Goal: Transaction & Acquisition: Purchase product/service

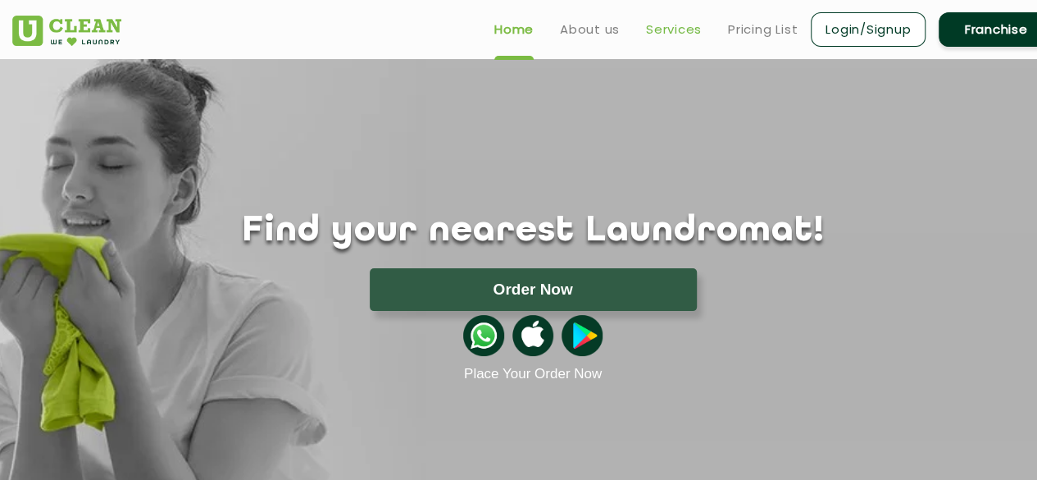
click at [677, 20] on link "Services" at bounding box center [674, 30] width 56 height 20
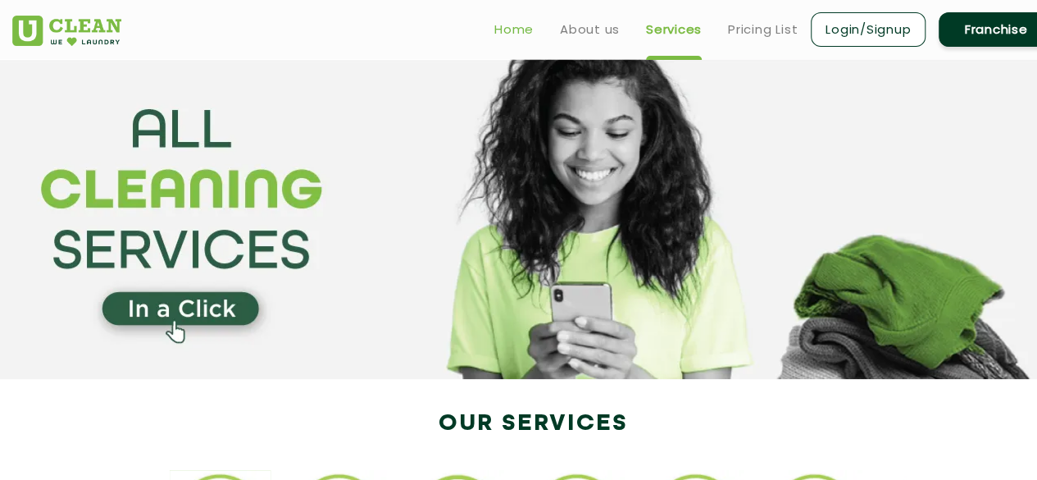
click at [513, 34] on link "Home" at bounding box center [514, 30] width 39 height 20
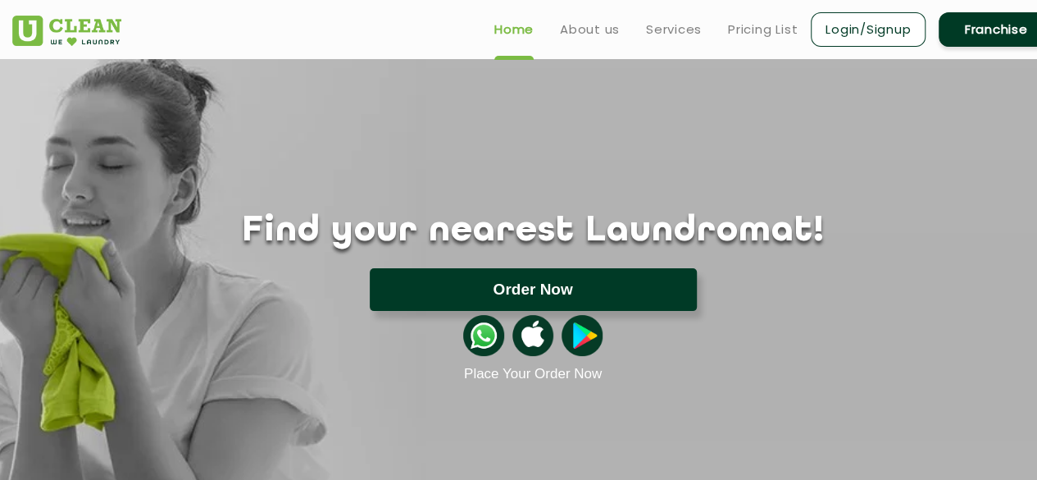
click at [499, 280] on button "Order Now" at bounding box center [533, 289] width 327 height 43
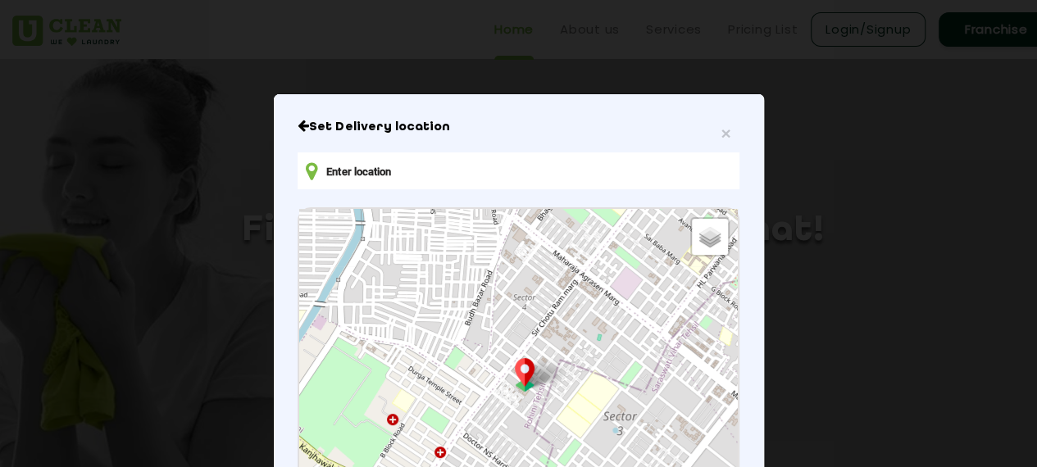
drag, startPoint x: 519, startPoint y: 120, endPoint x: 346, endPoint y: 187, distance: 185.7
click at [508, 83] on div "× Set Delivery location Default Satellite + − Leaflet | © OpenStreetMap contrib…" at bounding box center [518, 233] width 1037 height 467
click at [371, 170] on input "text" at bounding box center [518, 171] width 441 height 37
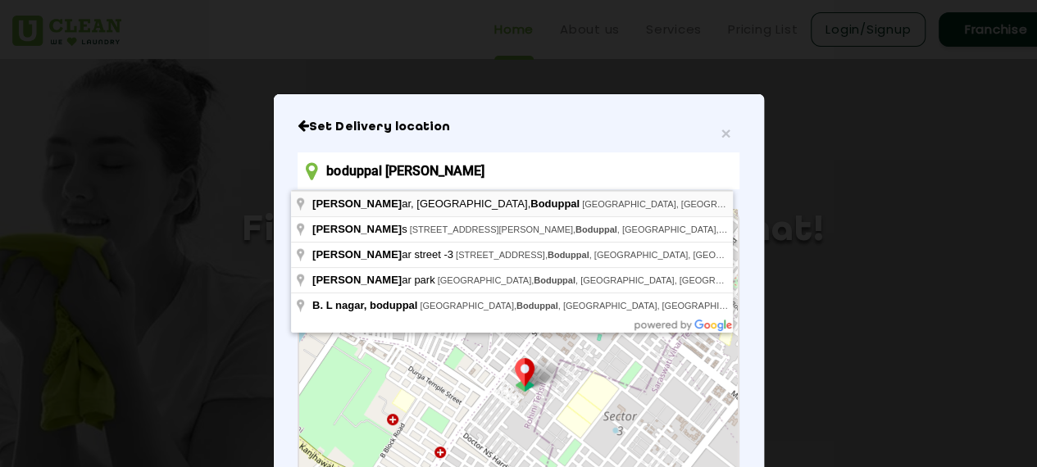
type input "[GEOGRAPHIC_DATA], [GEOGRAPHIC_DATA], [GEOGRAPHIC_DATA]"
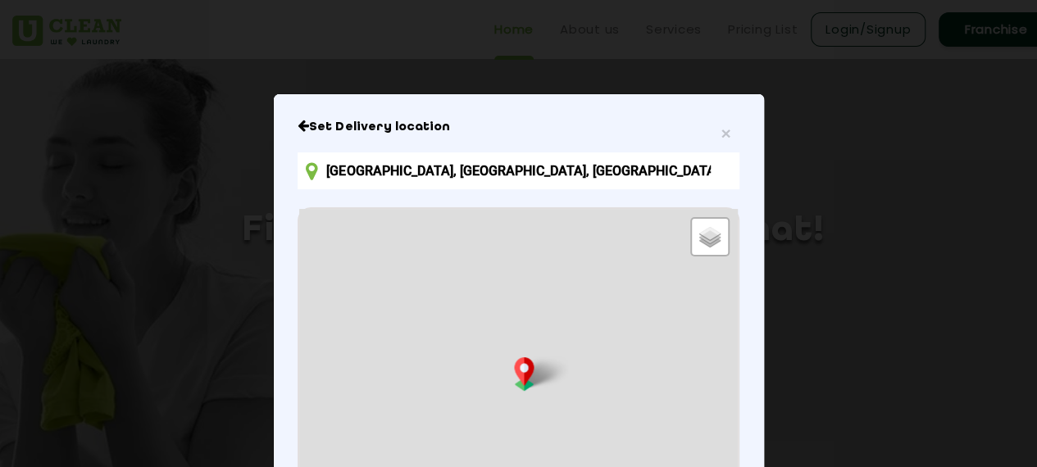
drag, startPoint x: 573, startPoint y: 114, endPoint x: 576, endPoint y: 92, distance: 22.3
click at [576, 92] on div "× Set Delivery location [GEOGRAPHIC_DATA], [GEOGRAPHIC_DATA] Default Satellite …" at bounding box center [518, 233] width 1037 height 467
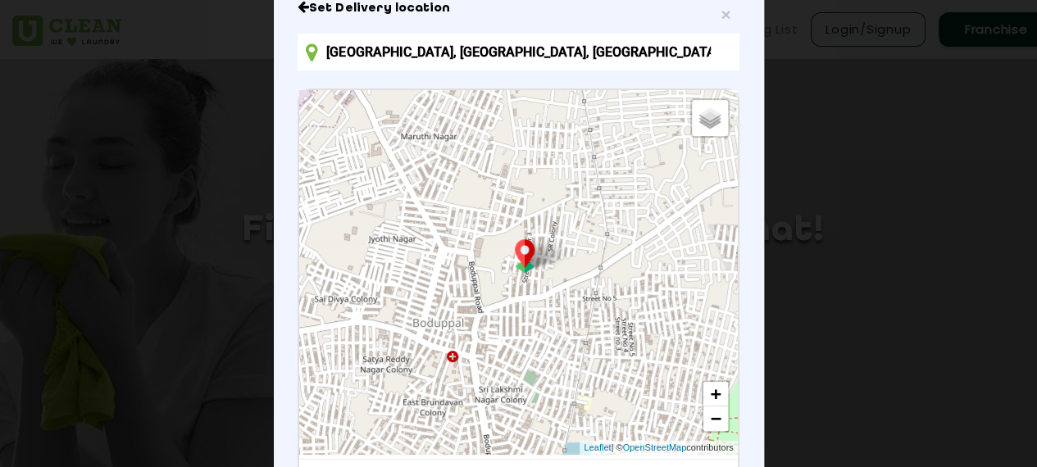
scroll to position [271, 0]
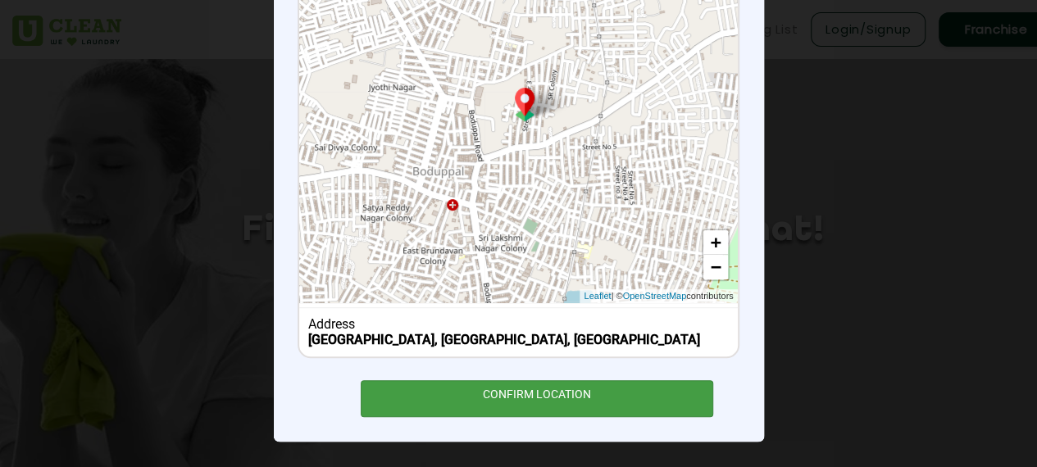
click at [509, 390] on div "CONFIRM LOCATION" at bounding box center [537, 399] width 353 height 37
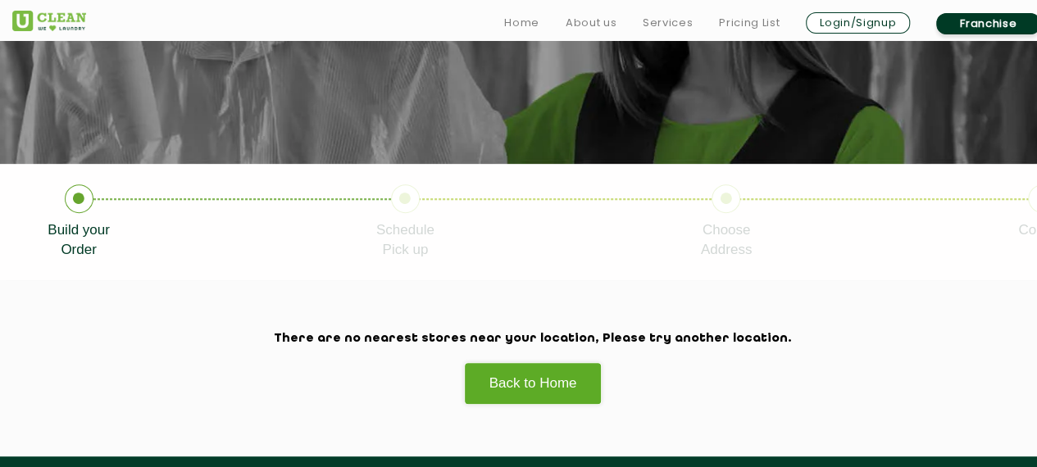
scroll to position [328, 0]
